Goal: Information Seeking & Learning: Learn about a topic

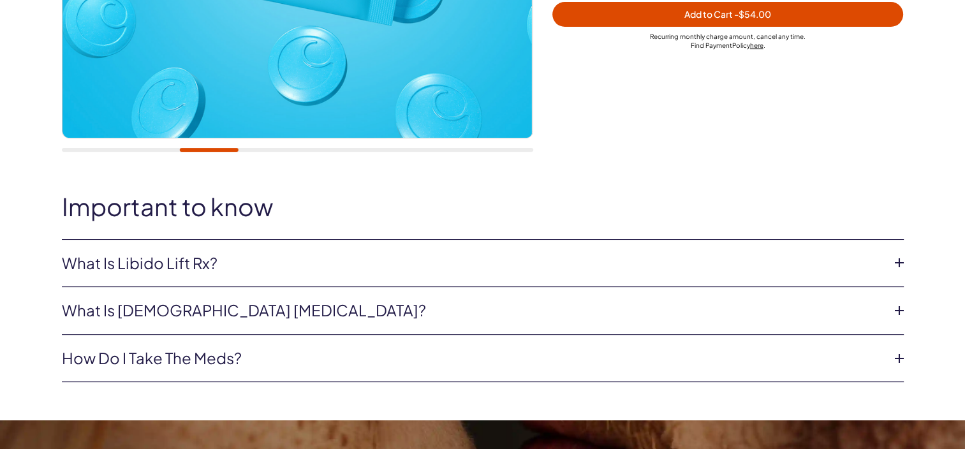
scroll to position [502, 0]
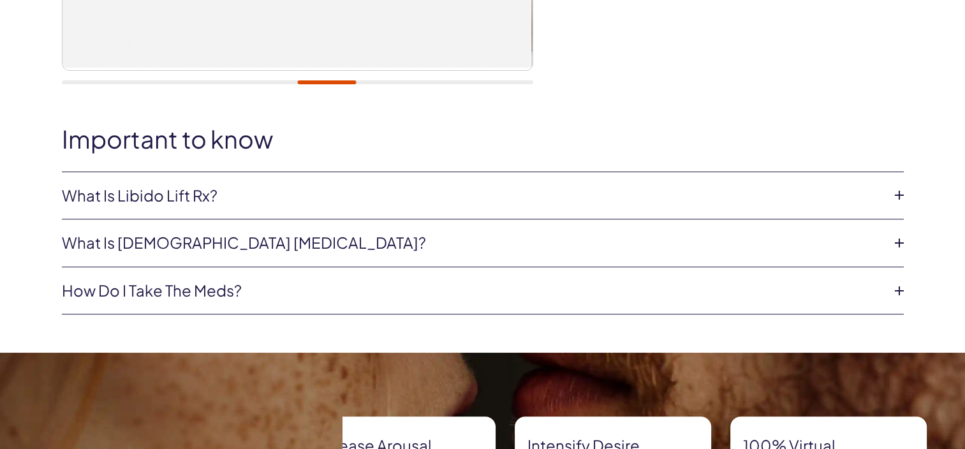
click at [900, 239] on icon at bounding box center [899, 243] width 19 height 19
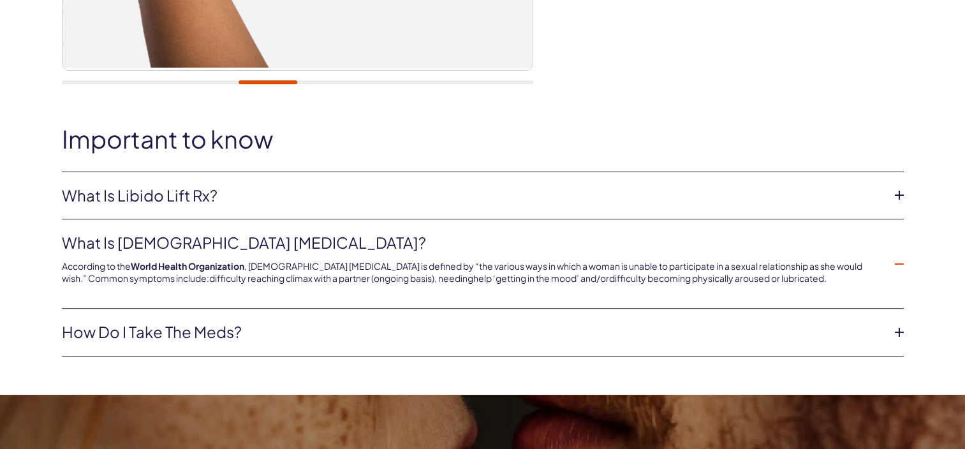
click at [207, 191] on link "What is Libido Lift Rx?" at bounding box center [473, 196] width 822 height 22
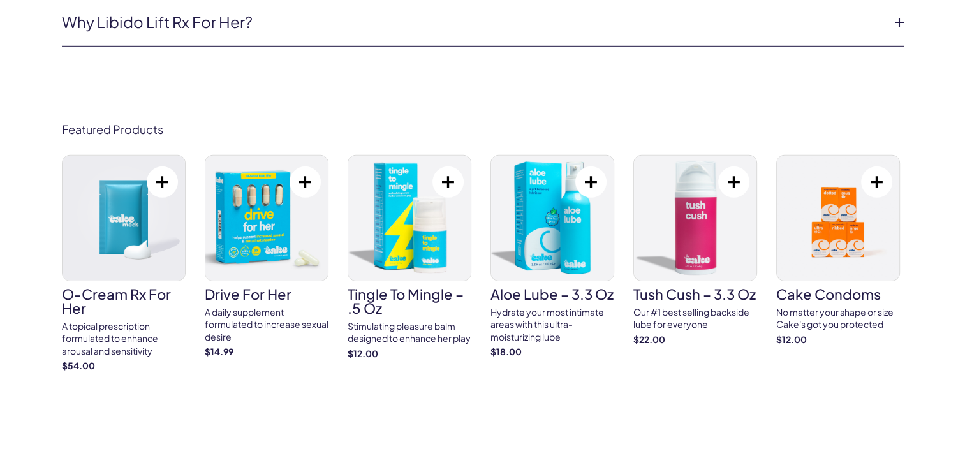
scroll to position [3965, 0]
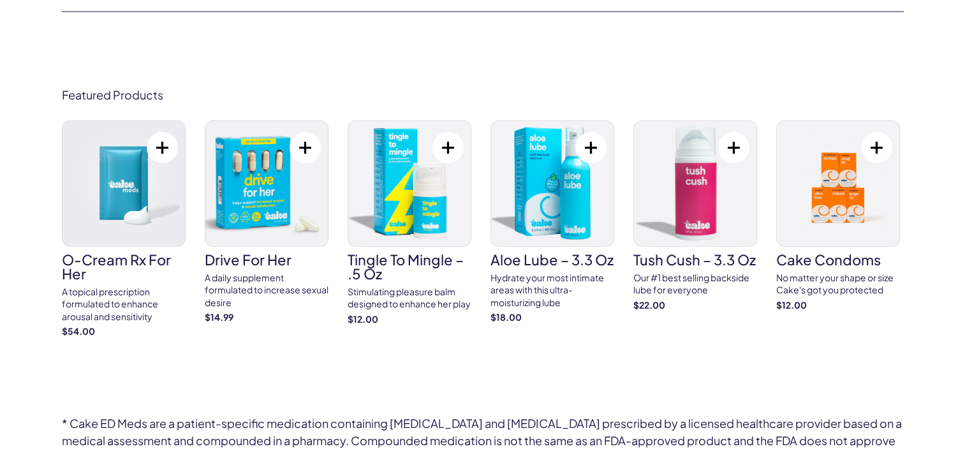
click at [567, 255] on h3 "Aloe Lube – 3.3 oz" at bounding box center [553, 260] width 124 height 14
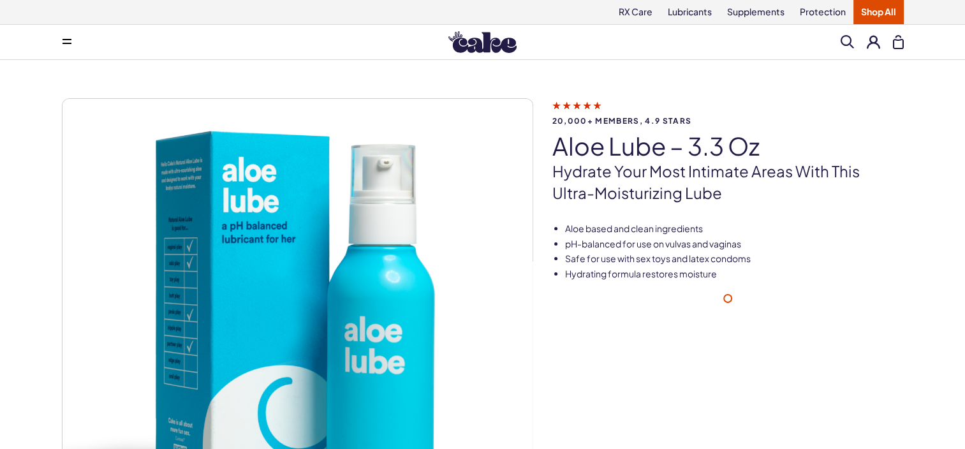
click at [567, 255] on li "Safe for use with sex toys and latex condoms" at bounding box center [734, 259] width 339 height 13
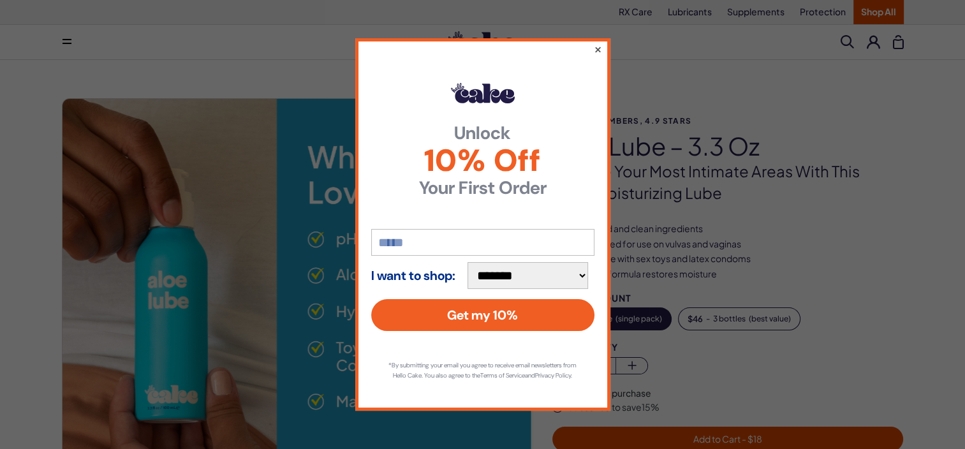
click at [597, 44] on button "×" at bounding box center [597, 48] width 8 height 15
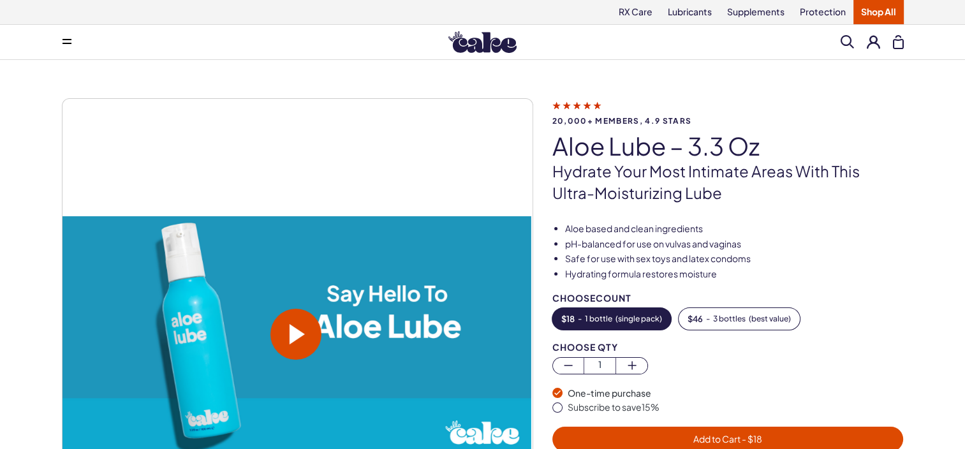
click at [298, 329] on span at bounding box center [297, 334] width 15 height 20
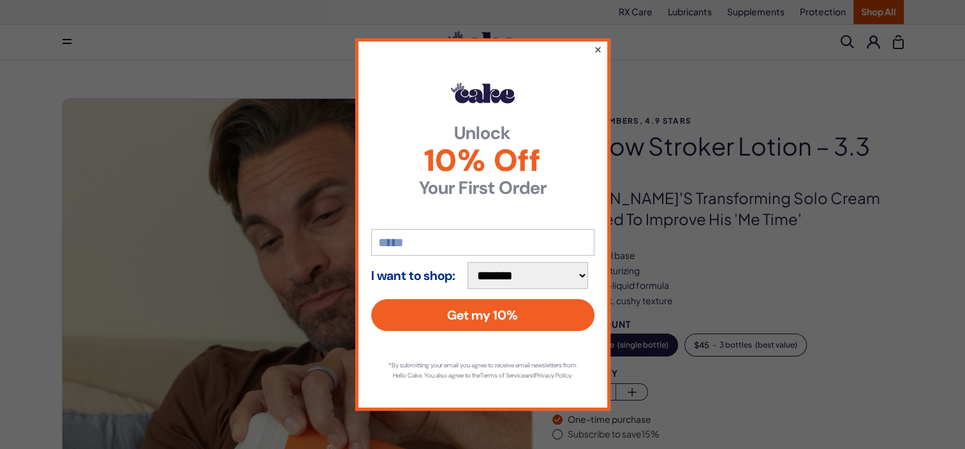
click at [597, 43] on button "×" at bounding box center [597, 48] width 8 height 15
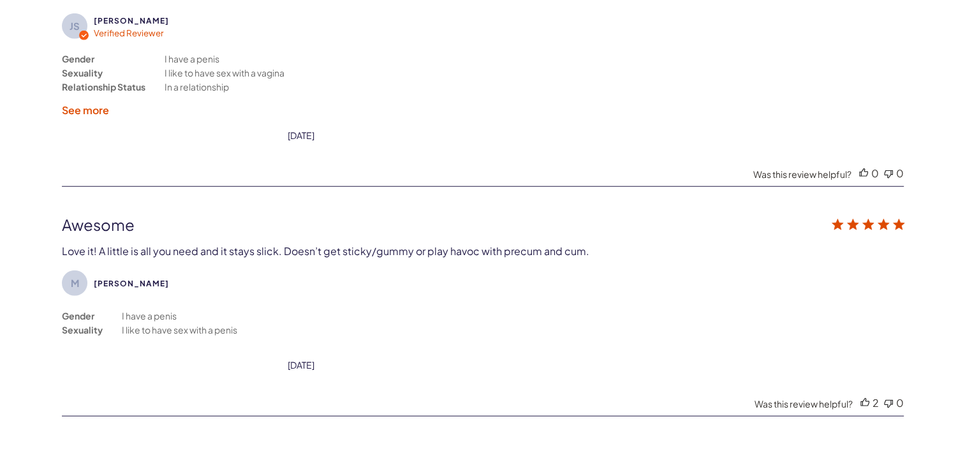
scroll to position [3420, 0]
